Goal: Transaction & Acquisition: Purchase product/service

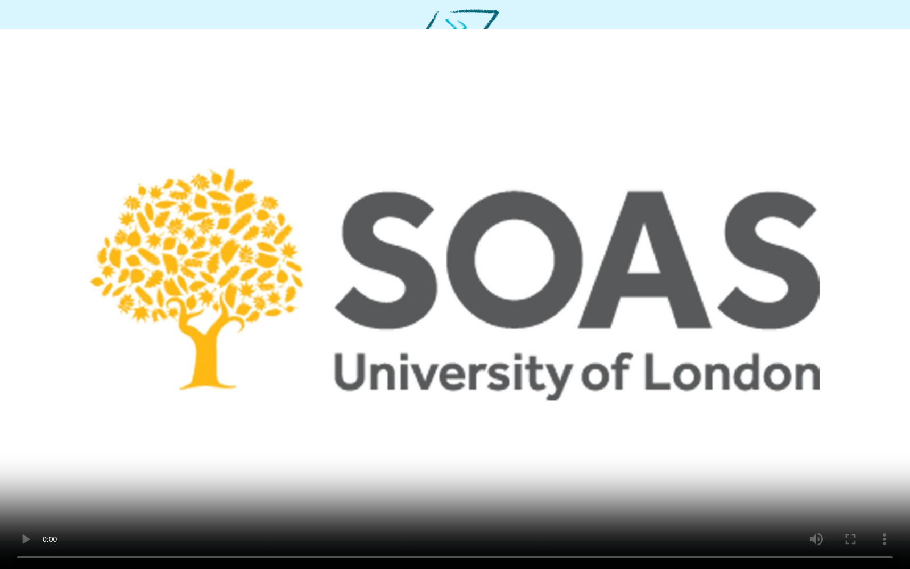
click at [521, 465] on video at bounding box center [455, 284] width 910 height 569
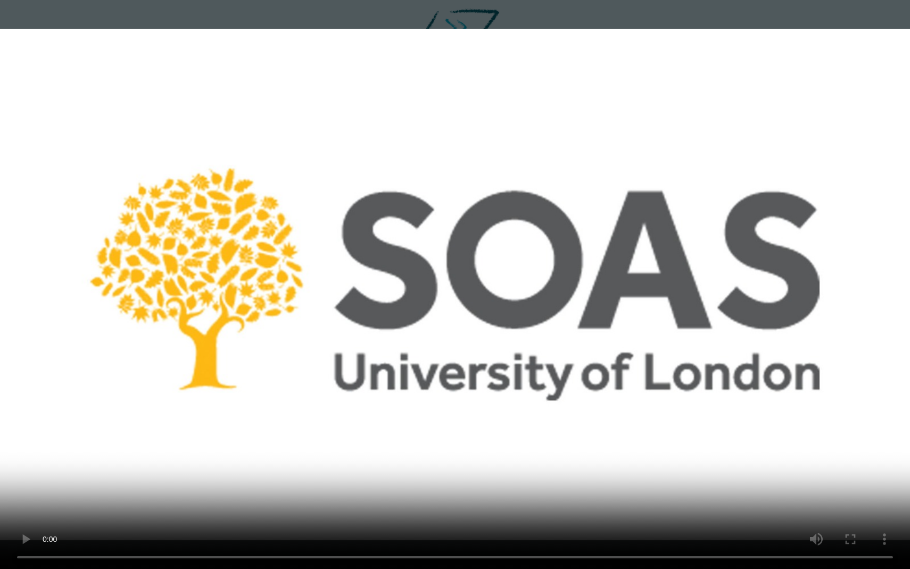
click at [456, 235] on video at bounding box center [455, 284] width 910 height 569
click at [754, 240] on video at bounding box center [455, 284] width 910 height 569
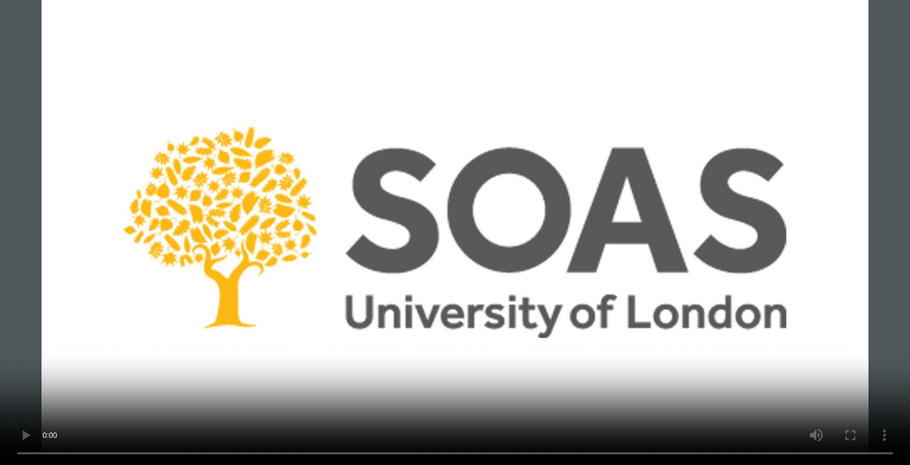
scroll to position [69, 0]
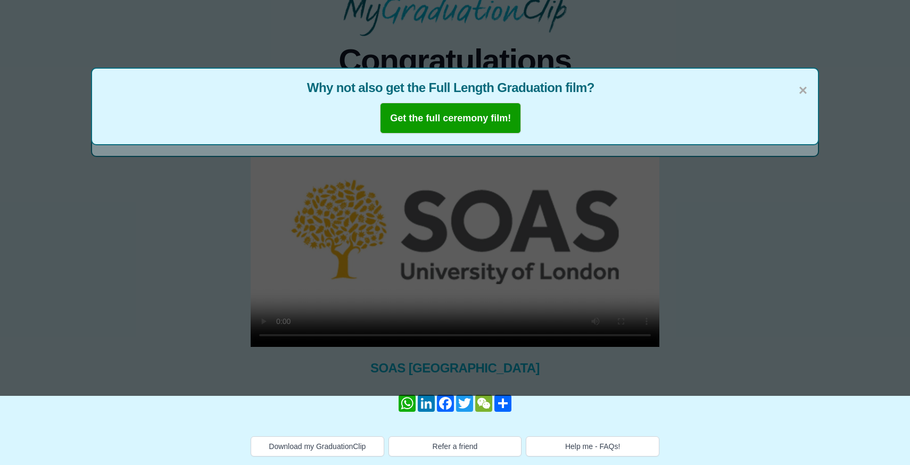
click at [463, 119] on b "Get the full ceremony film!" at bounding box center [450, 118] width 121 height 11
